Goal: Register for event/course: Sign up to attend an event or enroll in a course

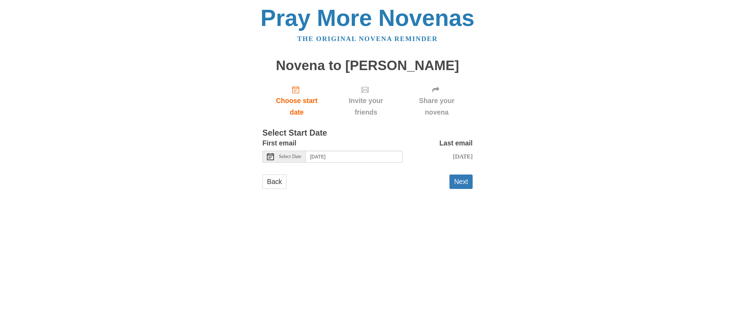
click at [274, 157] on div "Select Date" at bounding box center [283, 157] width 43 height 12
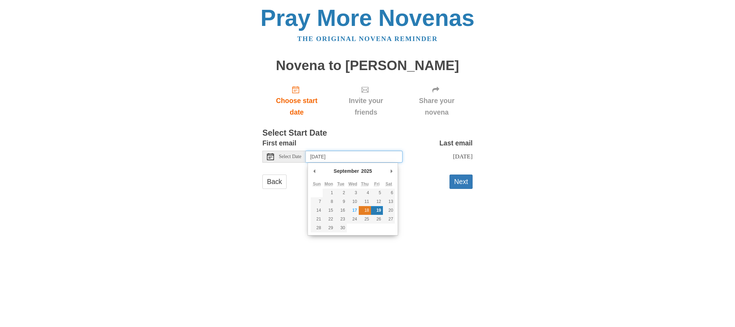
type input "[DATE]"
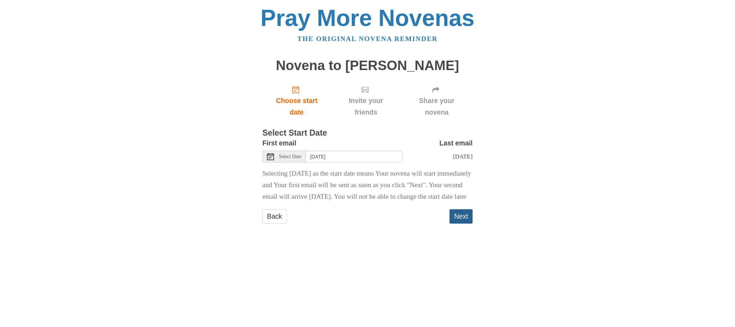
click at [462, 223] on button "Next" at bounding box center [460, 216] width 23 height 14
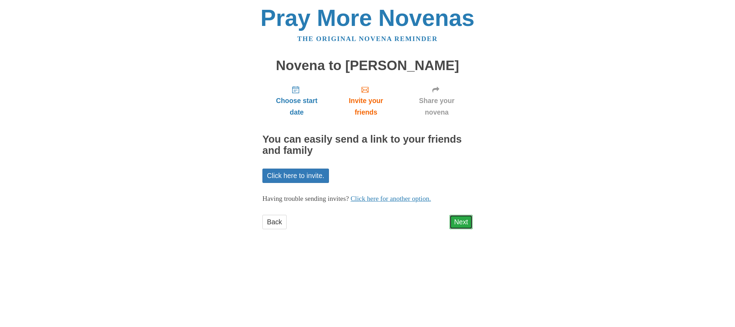
click at [461, 222] on link "Next" at bounding box center [460, 222] width 23 height 14
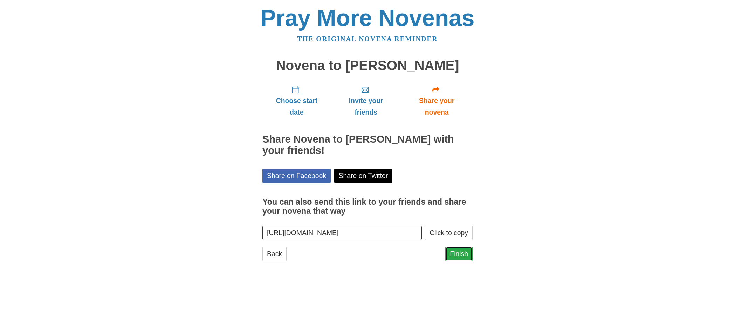
click at [460, 254] on link "Finish" at bounding box center [458, 254] width 27 height 14
